Goal: Communication & Community: Answer question/provide support

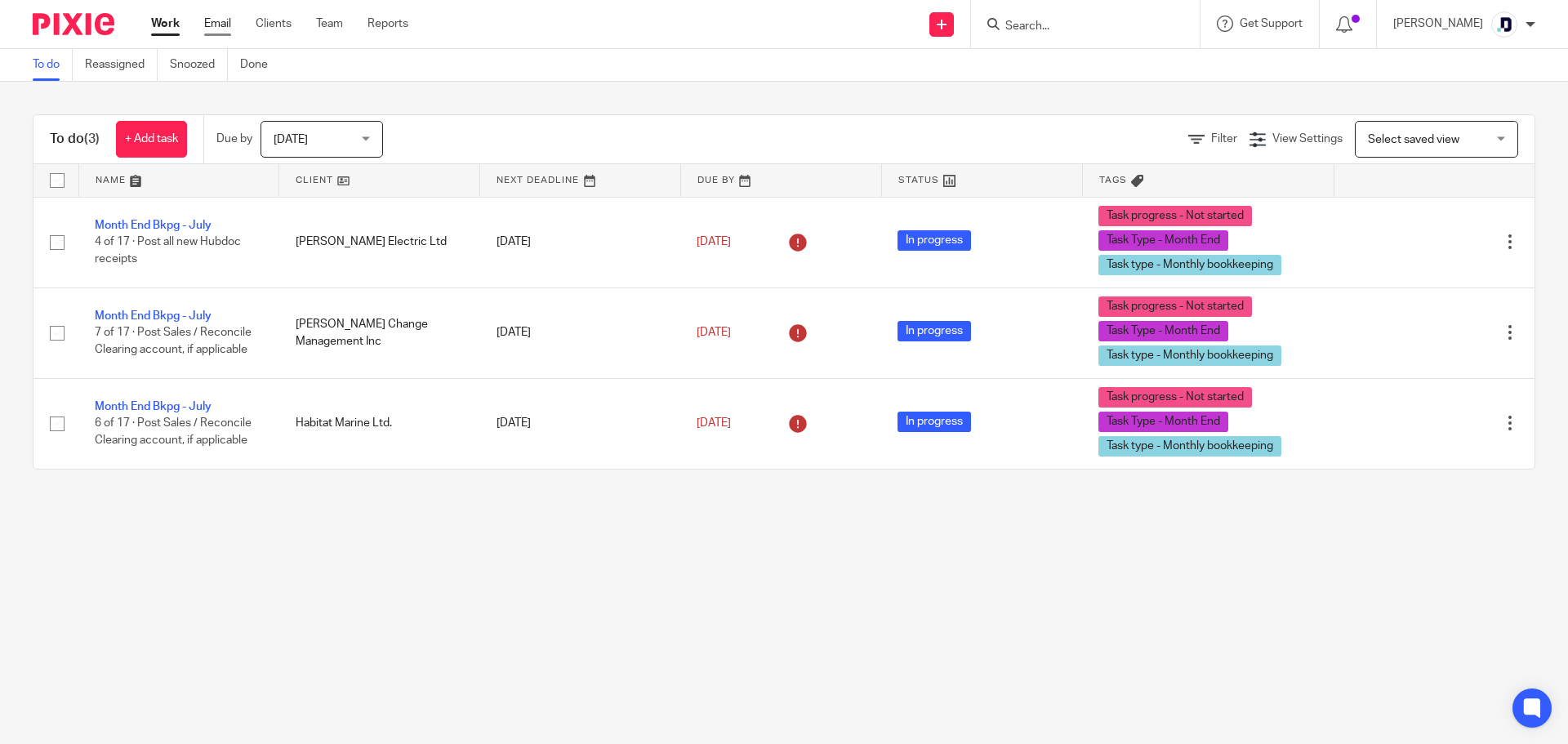
click at [225, 20] on link "Email" at bounding box center [217, 24] width 27 height 16
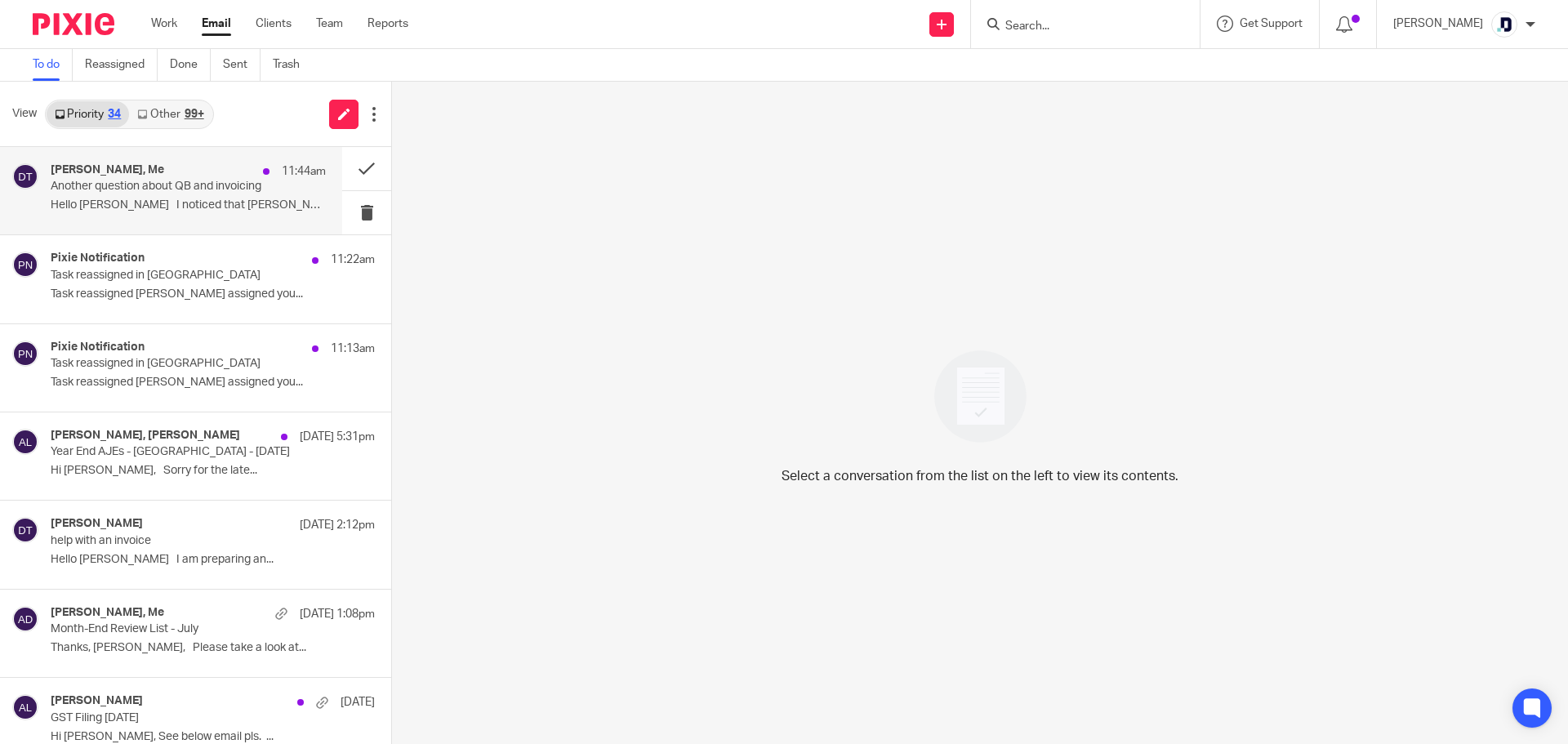
click at [228, 183] on p "Another question about QB and invoicing" at bounding box center [161, 187] width 221 height 14
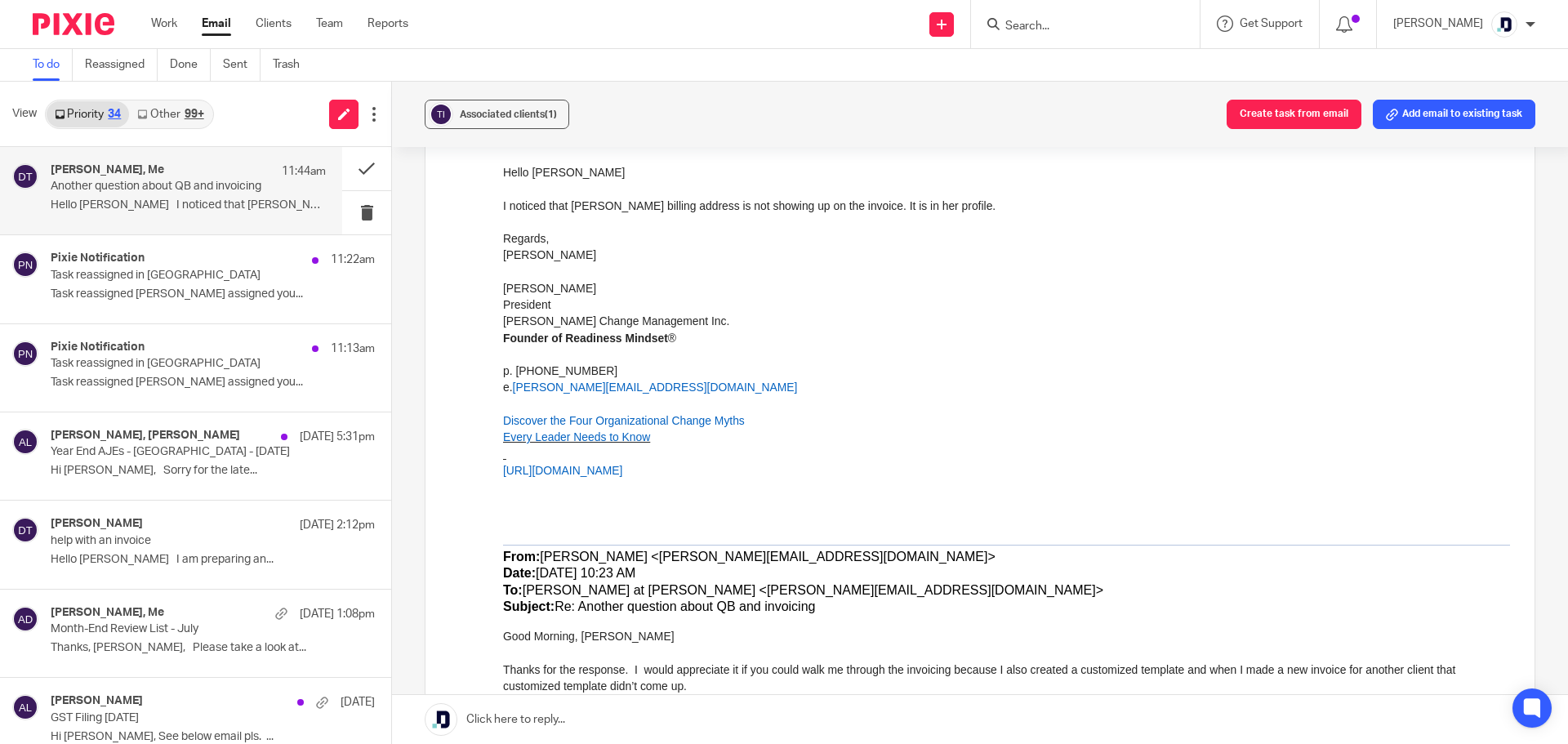
scroll to position [395, 0]
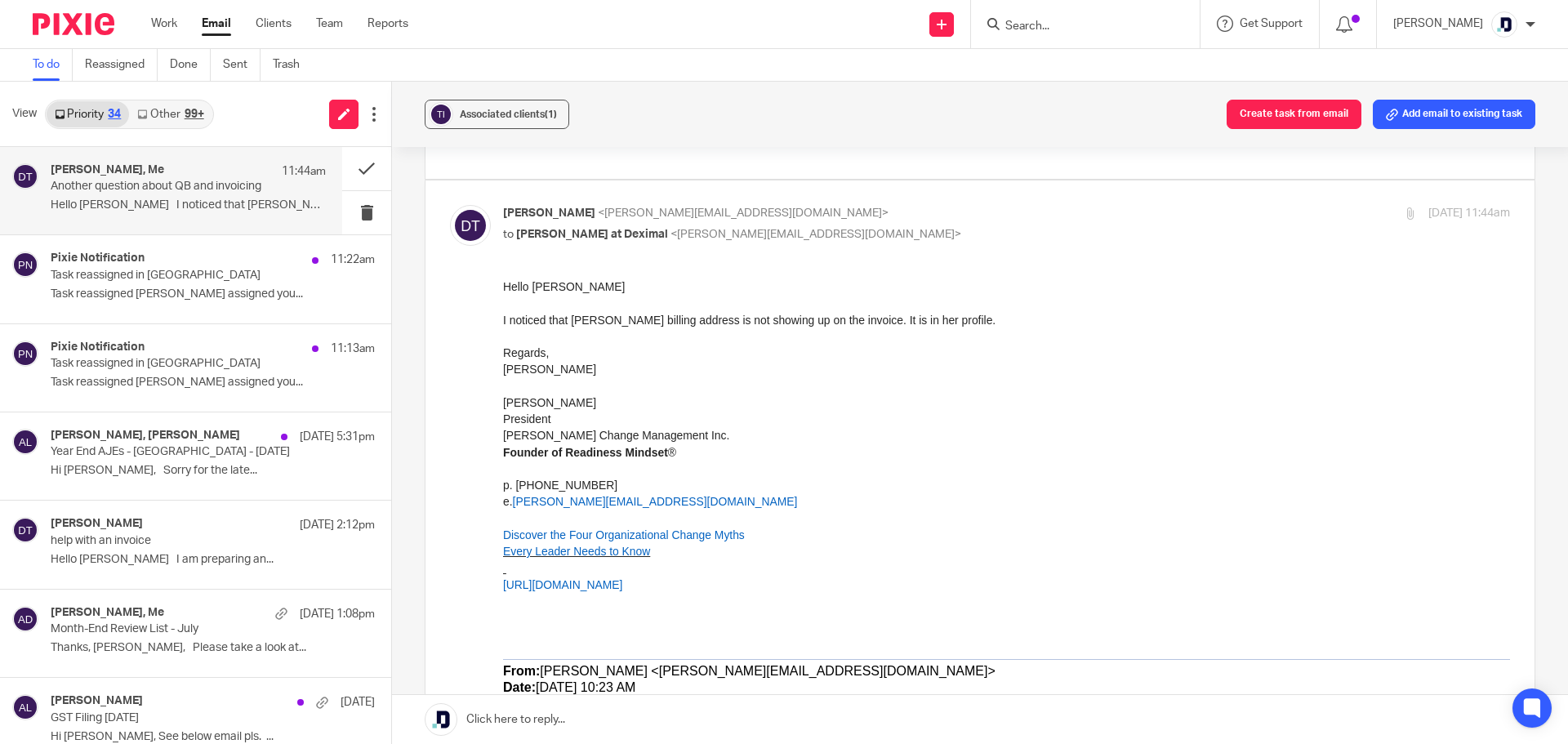
click at [801, 720] on link at bounding box center [979, 719] width 1176 height 49
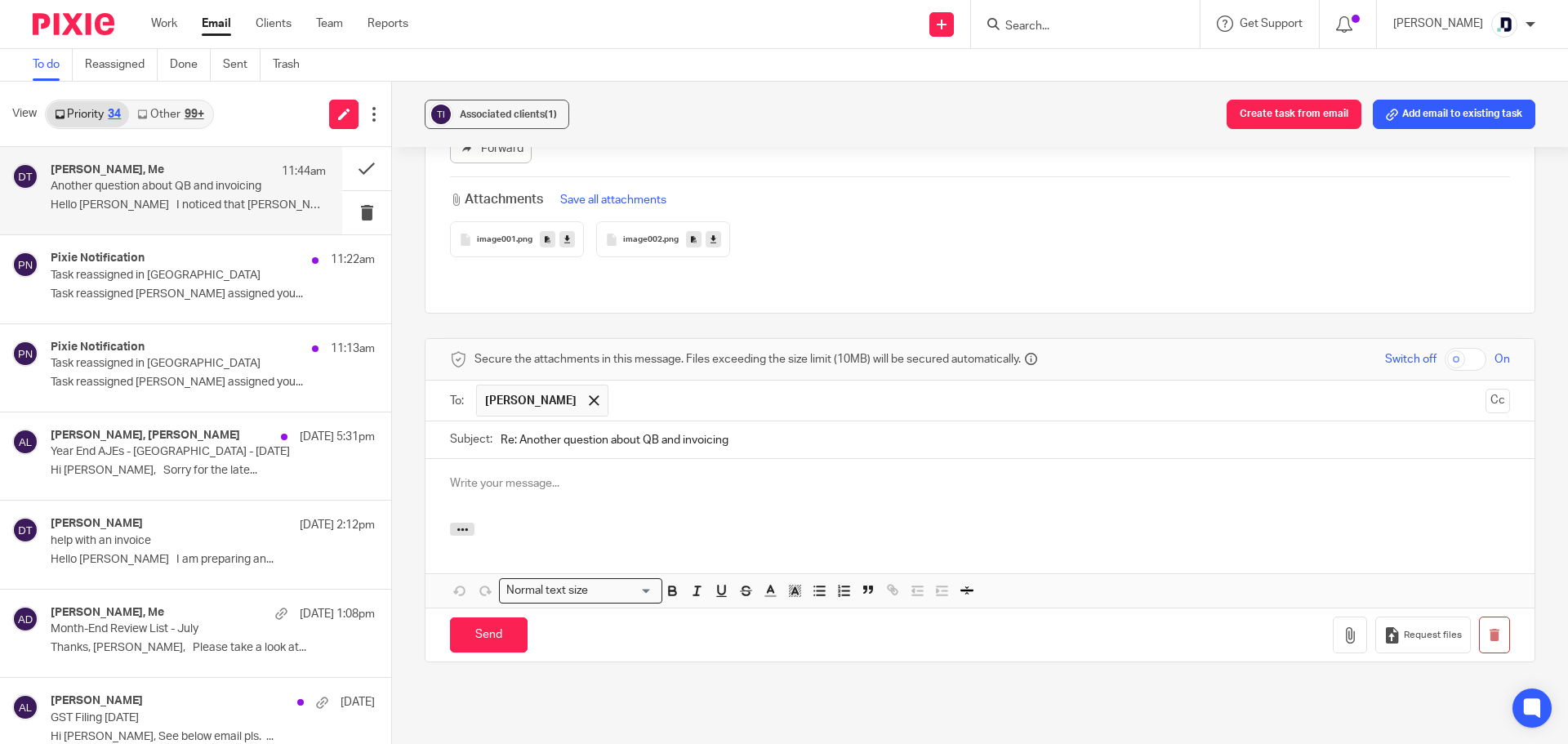
scroll to position [0, 0]
click at [1332, 616] on button "button" at bounding box center [1349, 634] width 34 height 37
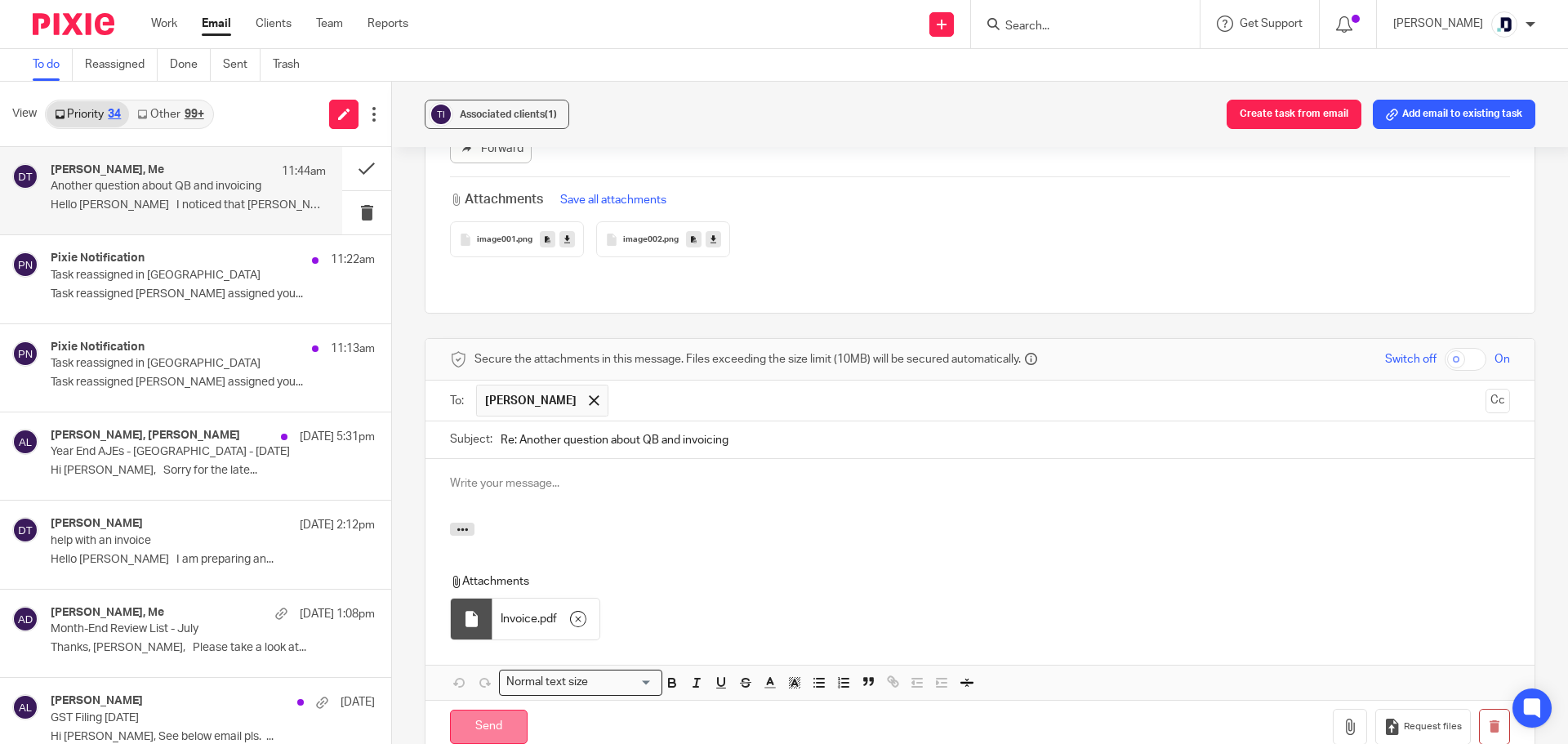
click at [512, 710] on input "Send" at bounding box center [489, 727] width 78 height 35
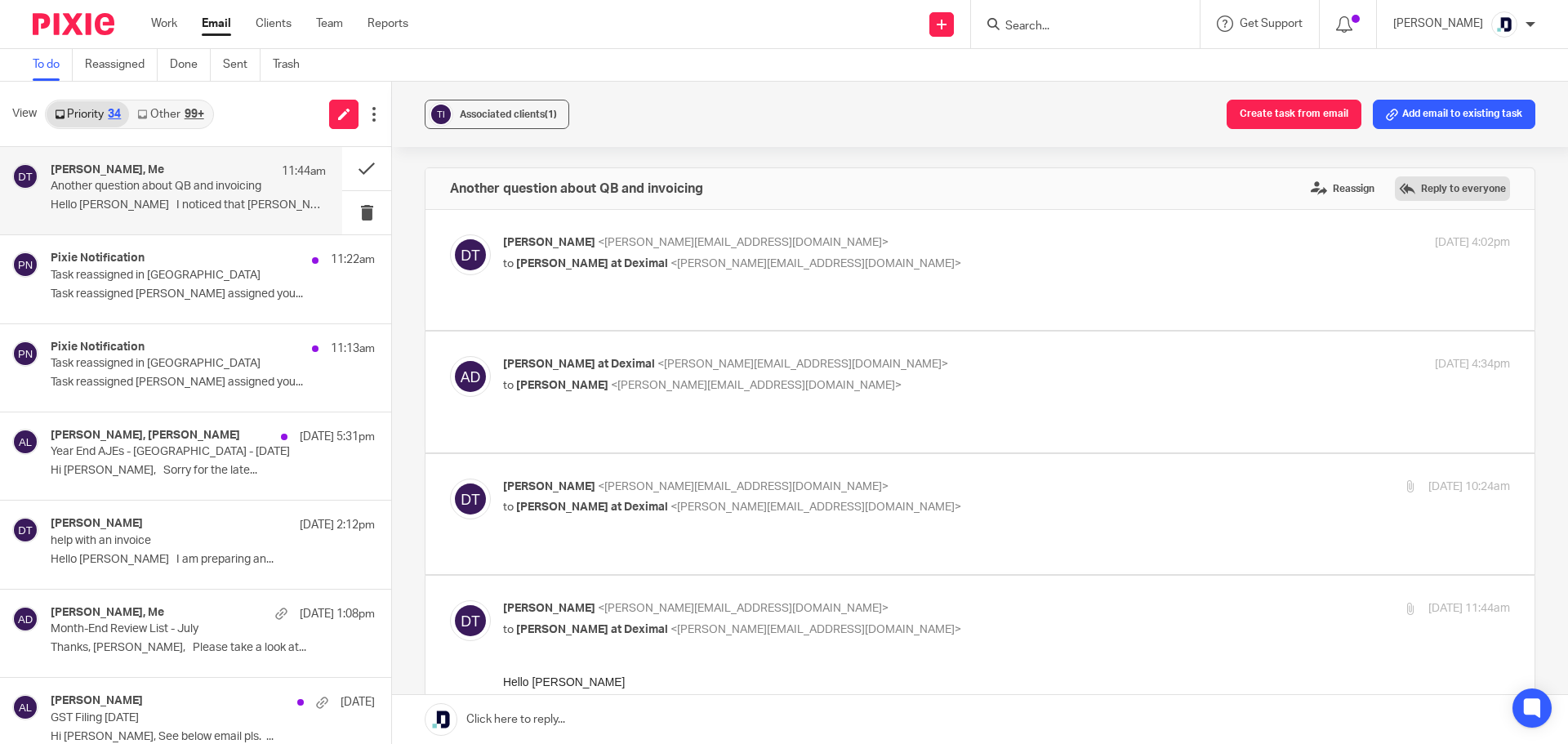
click at [1435, 197] on label "Reply to everyone" at bounding box center [1452, 189] width 115 height 25
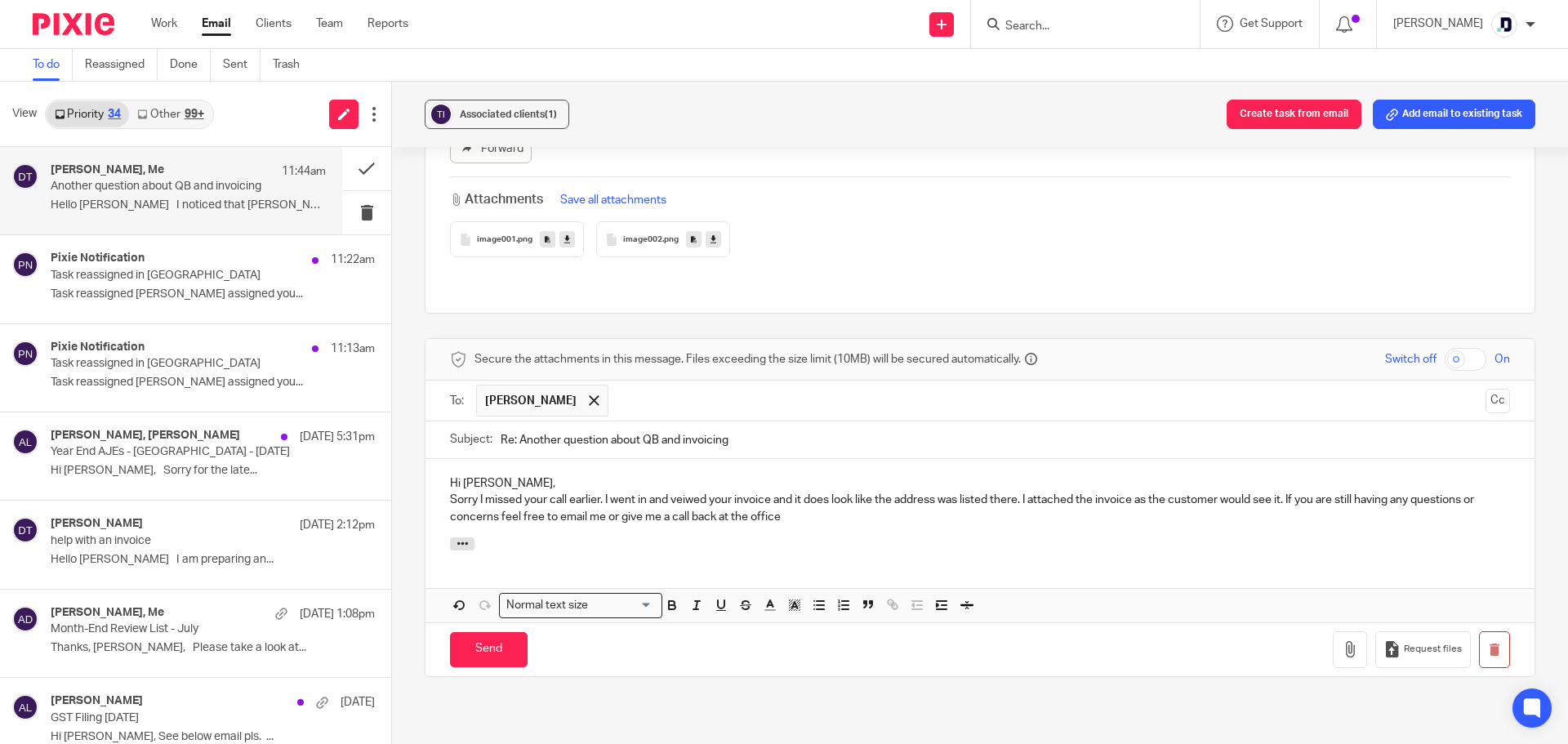
click at [687, 491] on p "Sorry I missed your call earlier. I went in and veiwed your invoice and it does…" at bounding box center [980, 508] width 1060 height 34
click at [807, 491] on p "Sorry I missed your call earlier. I went in and viewed your invoice and it does…" at bounding box center [980, 508] width 1060 height 34
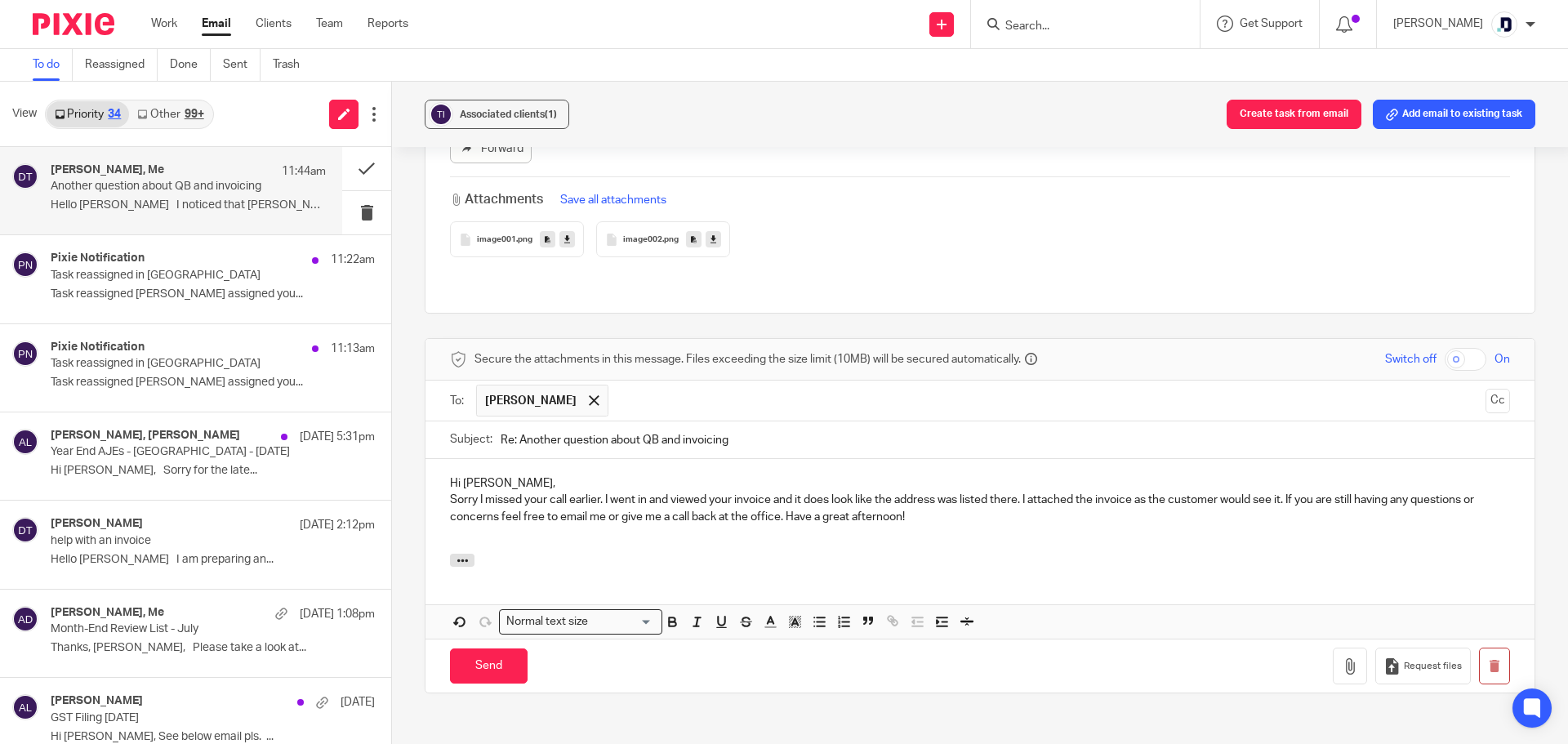
click at [784, 491] on p "Sorry I missed your call earlier. I went in and viewed your invoice and it does…" at bounding box center [980, 508] width 1060 height 34
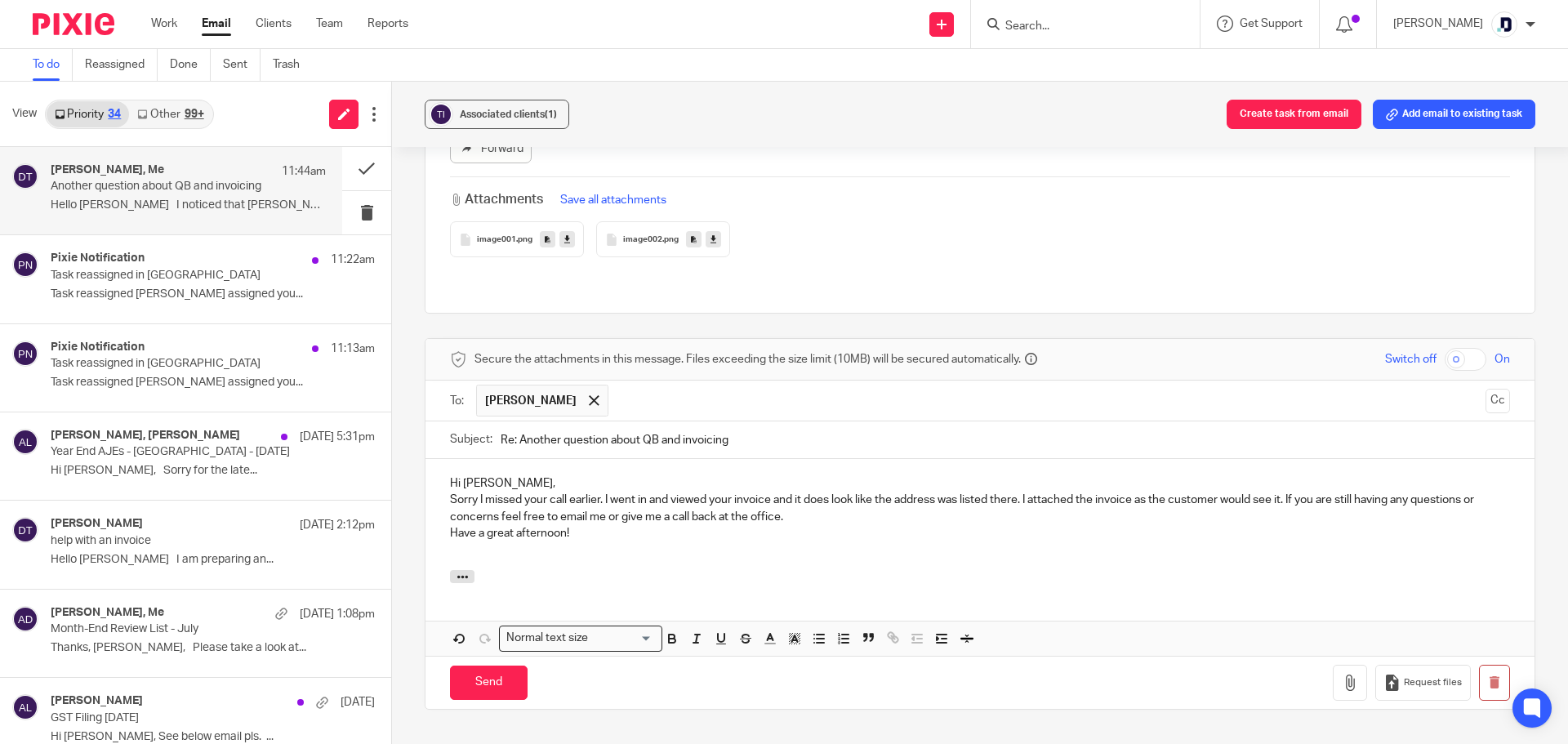
click at [481, 541] on p at bounding box center [980, 549] width 1060 height 16
click at [473, 665] on input "Send" at bounding box center [489, 682] width 78 height 35
